Goal: Transaction & Acquisition: Purchase product/service

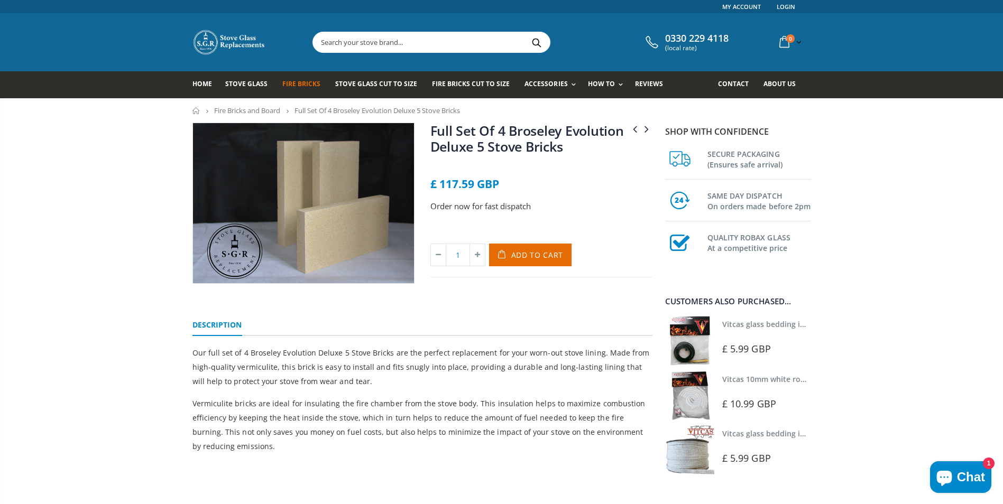
click at [299, 86] on span "Fire Bricks" at bounding box center [301, 83] width 38 height 9
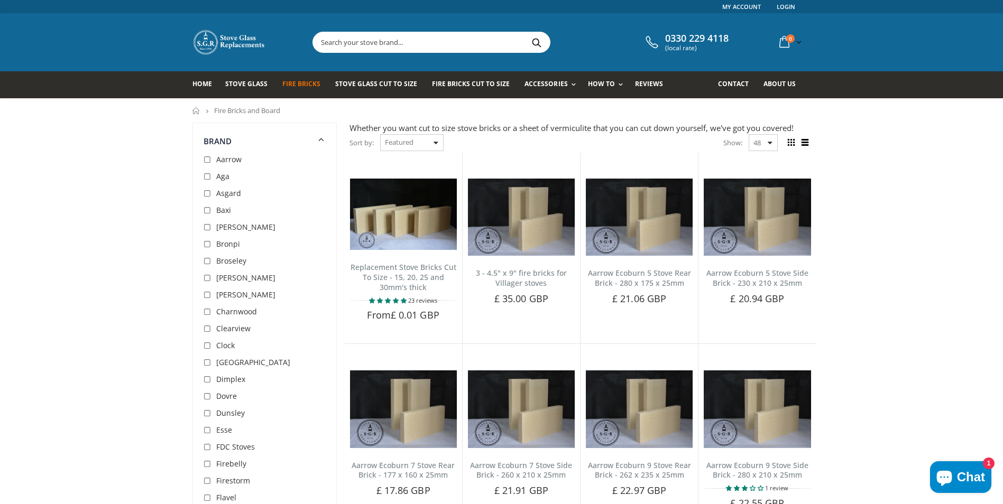
click at [205, 262] on input "checkbox" at bounding box center [208, 261] width 11 height 11
checkbox input "true"
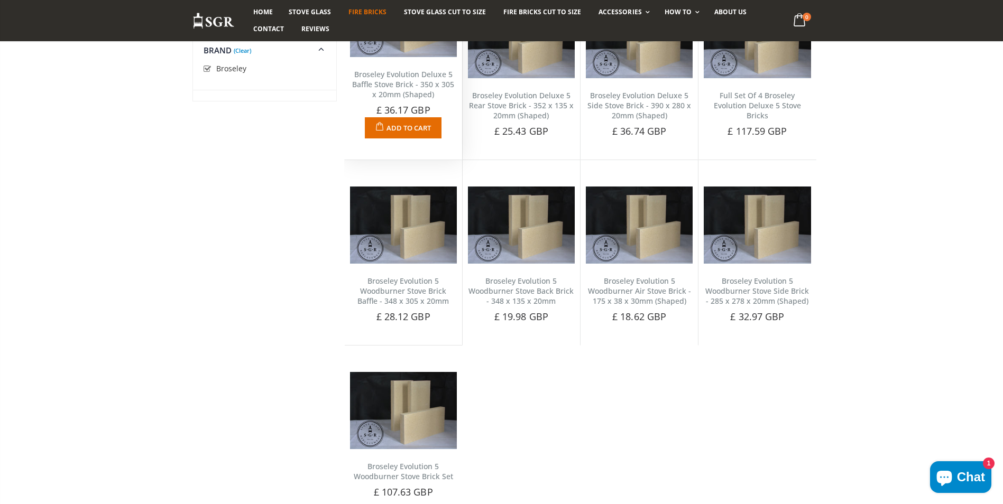
scroll to position [28, 0]
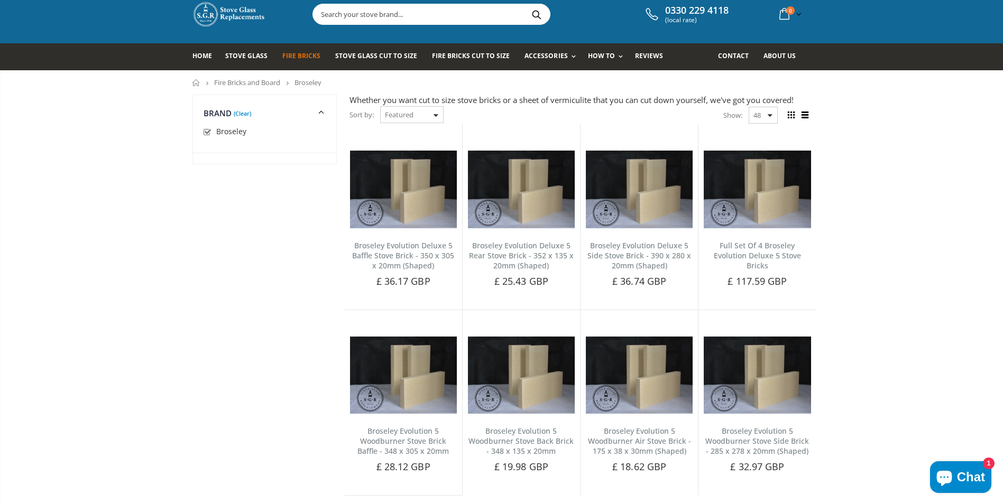
drag, startPoint x: 953, startPoint y: 473, endPoint x: 950, endPoint y: 479, distance: 6.6
click at [953, 474] on icon "Chat window" at bounding box center [943, 477] width 25 height 25
